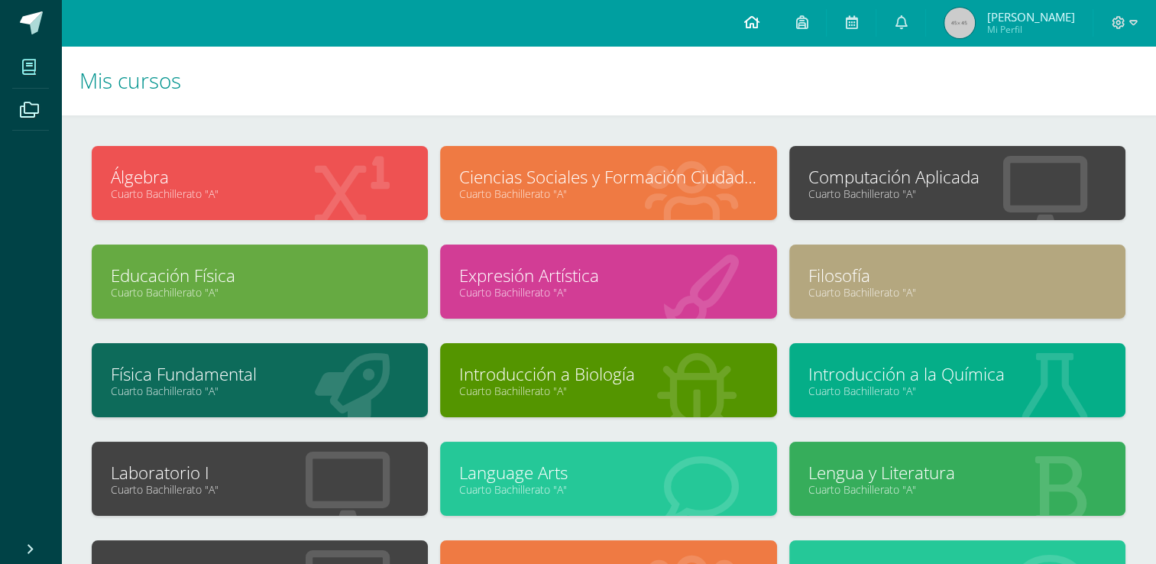
click at [744, 14] on link at bounding box center [751, 23] width 52 height 46
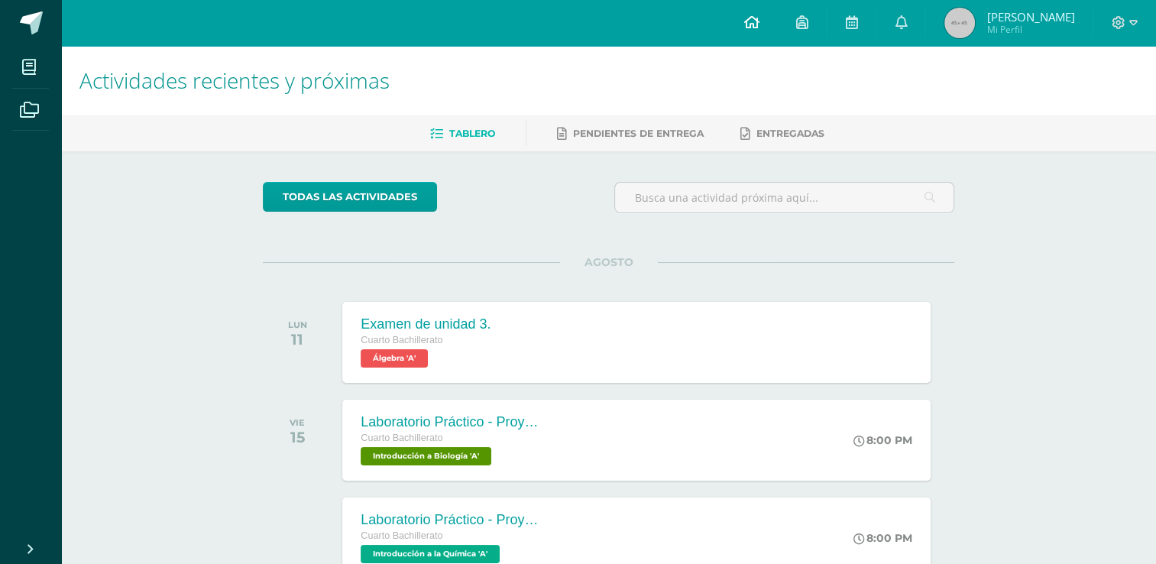
click at [766, 4] on link at bounding box center [751, 23] width 52 height 46
click at [758, 31] on span at bounding box center [751, 23] width 15 height 17
